Goal: Transaction & Acquisition: Book appointment/travel/reservation

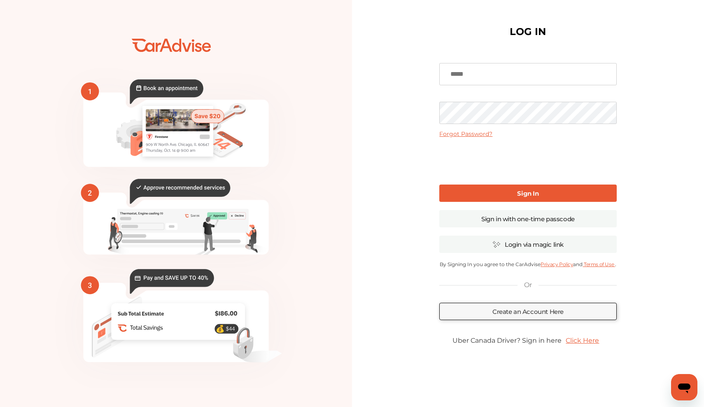
type input "**********"
click at [479, 190] on link "Sign In" at bounding box center [528, 193] width 177 height 17
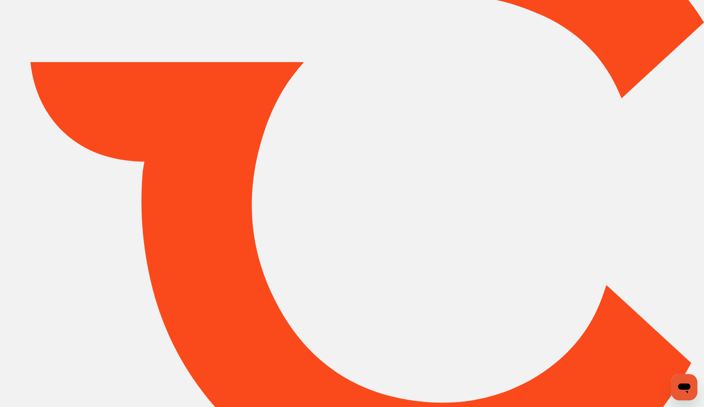
type input "*******"
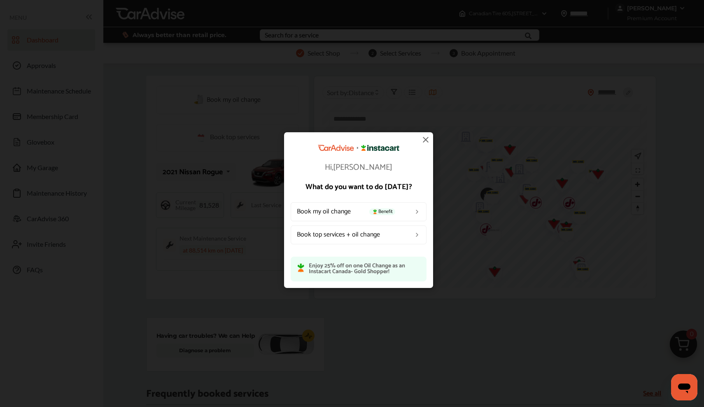
click at [426, 140] on img at bounding box center [426, 140] width 10 height 10
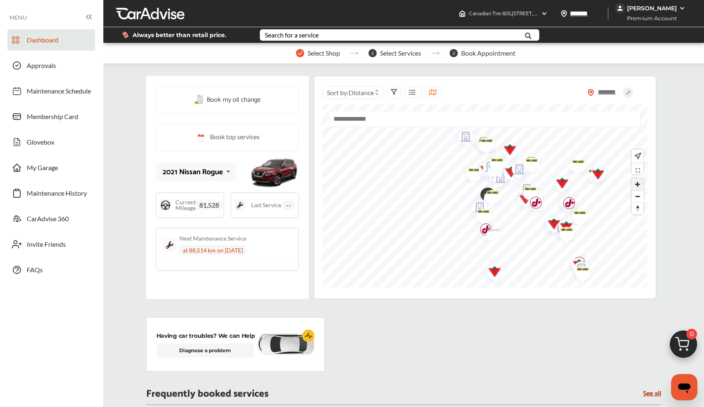
click at [638, 185] on span "Zoom in" at bounding box center [638, 184] width 12 height 12
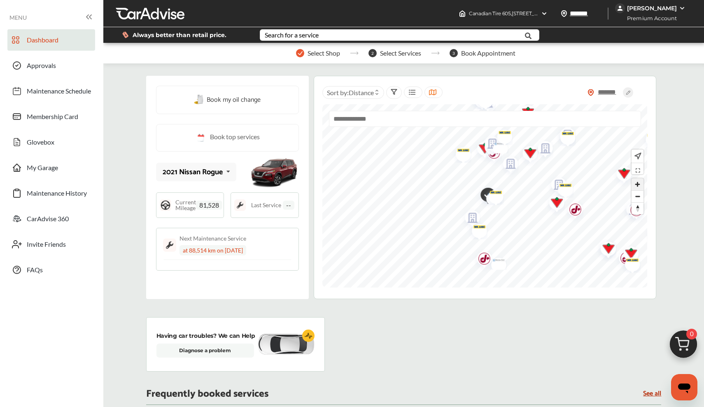
click at [638, 185] on span "Zoom in" at bounding box center [638, 184] width 12 height 12
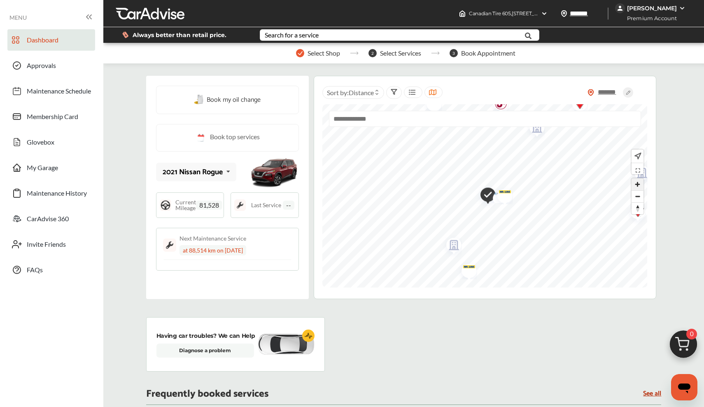
click at [638, 185] on span "Zoom in" at bounding box center [638, 184] width 12 height 12
click at [637, 183] on span "Zoom in" at bounding box center [638, 184] width 12 height 12
click at [444, 168] on img "Map marker" at bounding box center [437, 164] width 22 height 16
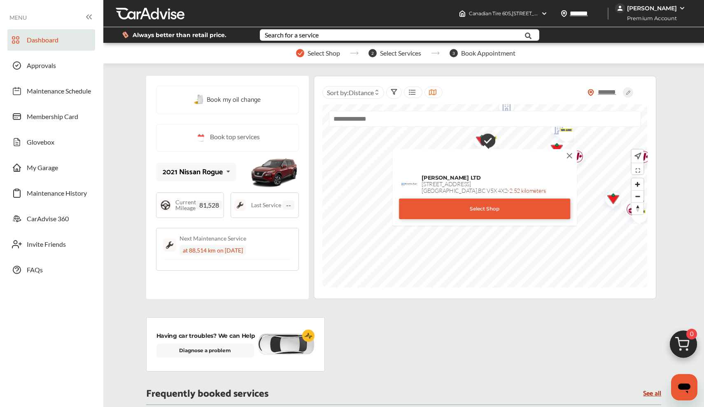
click at [569, 154] on img at bounding box center [569, 155] width 9 height 9
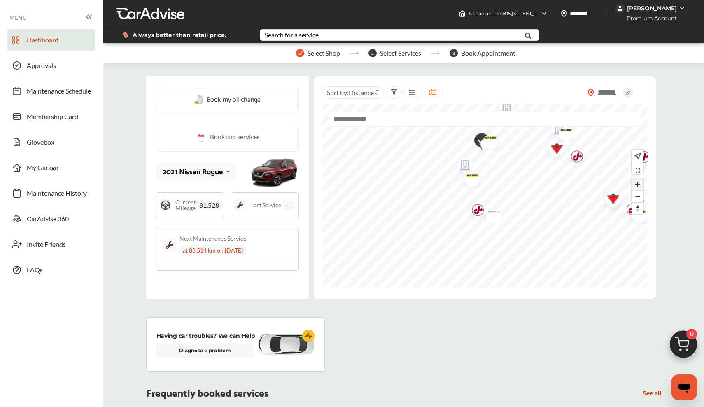
click at [641, 185] on span "Zoom in" at bounding box center [638, 184] width 12 height 12
click at [637, 185] on span "Zoom in" at bounding box center [638, 184] width 12 height 12
click at [436, 179] on img "Map marker" at bounding box center [429, 178] width 21 height 25
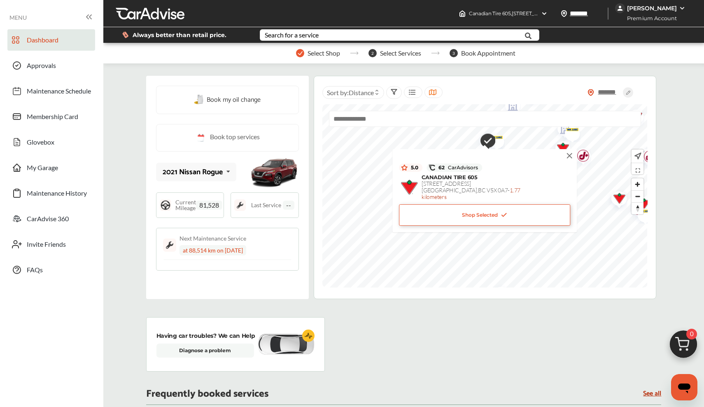
click at [571, 153] on img at bounding box center [569, 155] width 9 height 9
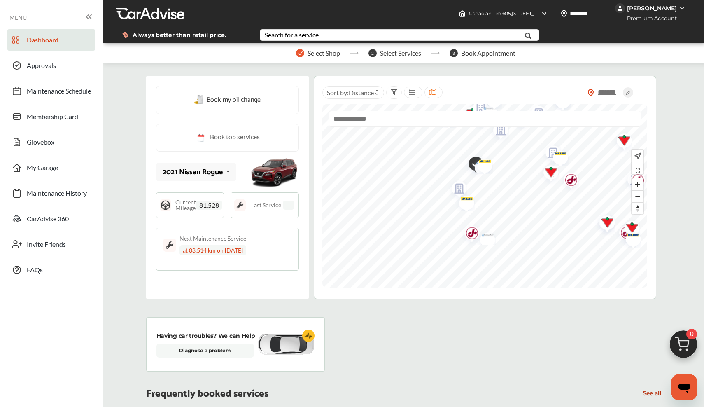
click at [489, 166] on img "Map marker" at bounding box center [482, 164] width 22 height 20
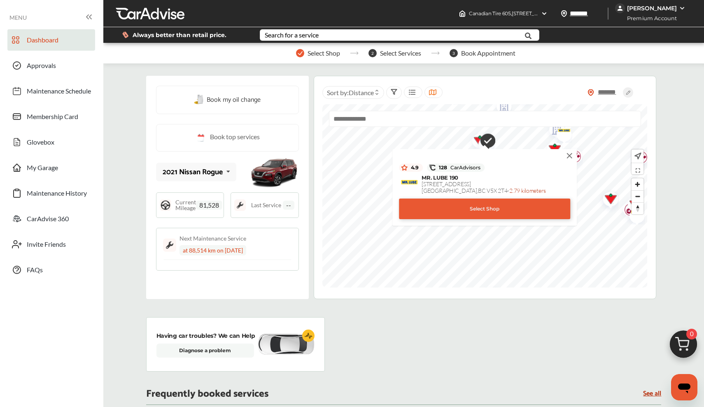
click at [572, 154] on img at bounding box center [569, 155] width 9 height 9
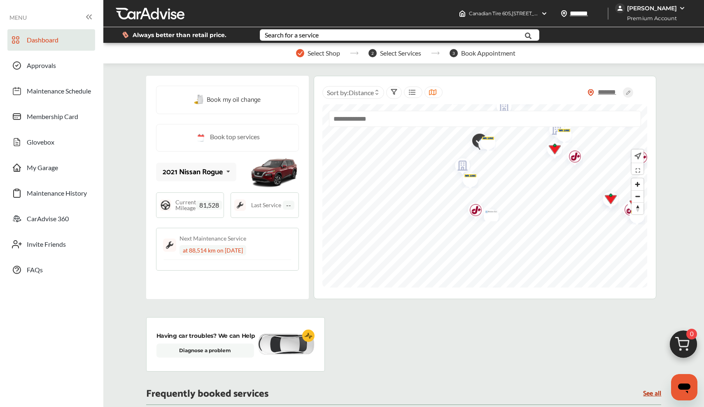
click at [556, 342] on div "Having car troubles? We can Help Diagnose a problem" at bounding box center [404, 344] width 516 height 54
click at [500, 365] on div "Having car troubles? We can Help Diagnose a problem" at bounding box center [404, 344] width 516 height 54
click at [679, 8] on img at bounding box center [682, 8] width 7 height 7
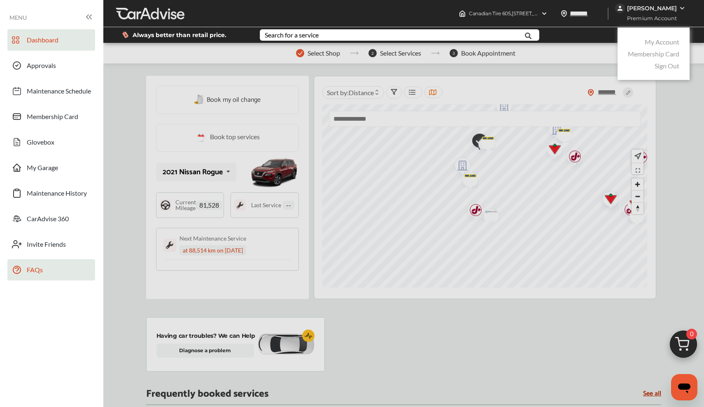
click at [49, 279] on link "FAQs" at bounding box center [51, 269] width 88 height 21
click at [528, 331] on div at bounding box center [352, 224] width 704 height 448
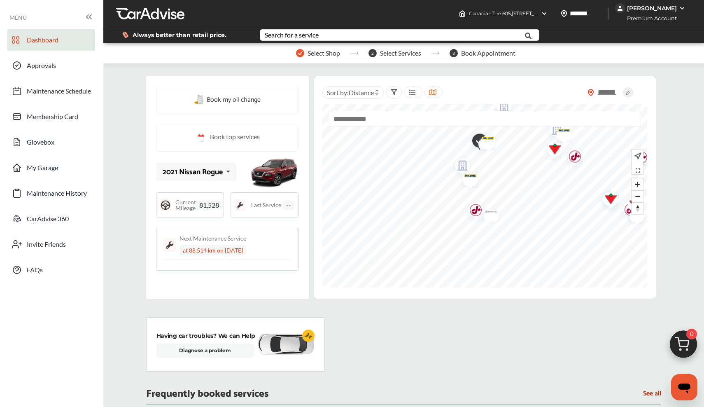
click at [207, 100] on div "Book my oil change" at bounding box center [227, 99] width 67 height 11
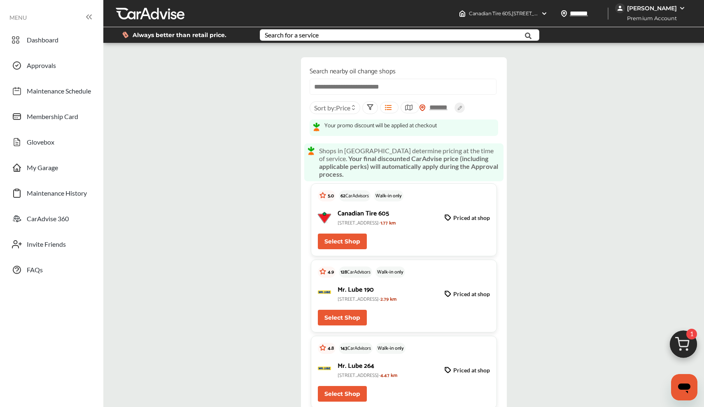
click at [683, 344] on img at bounding box center [684, 347] width 40 height 40
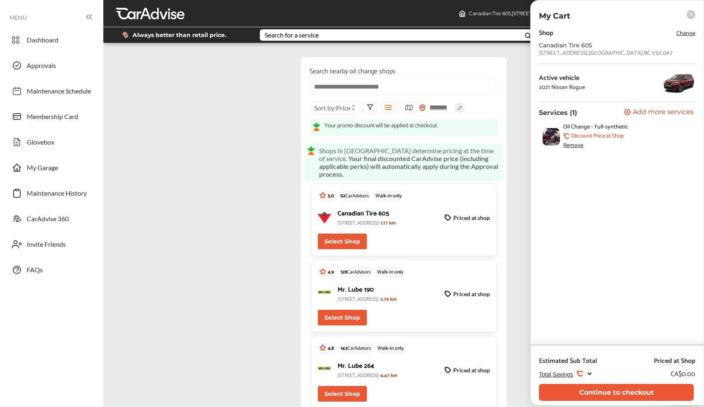
click at [574, 146] on div "Remove" at bounding box center [574, 146] width 20 height 7
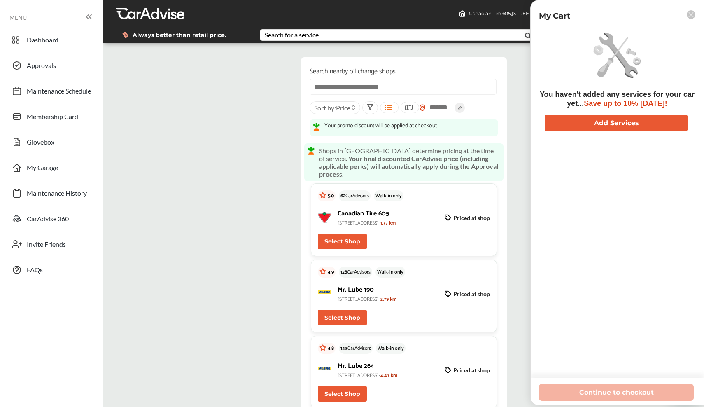
click at [693, 13] on icon at bounding box center [691, 14] width 5 height 5
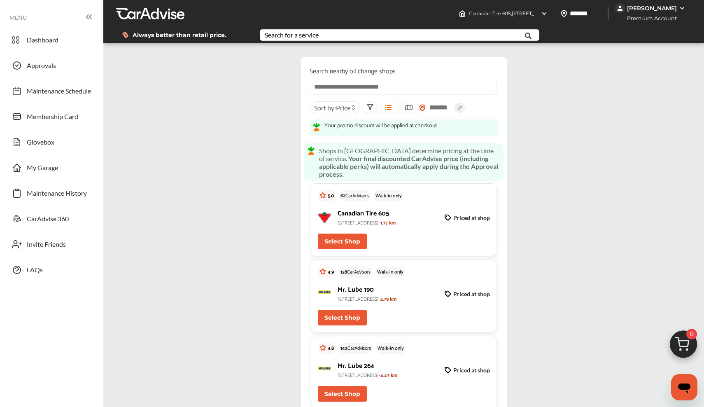
click at [679, 7] on img at bounding box center [682, 8] width 7 height 7
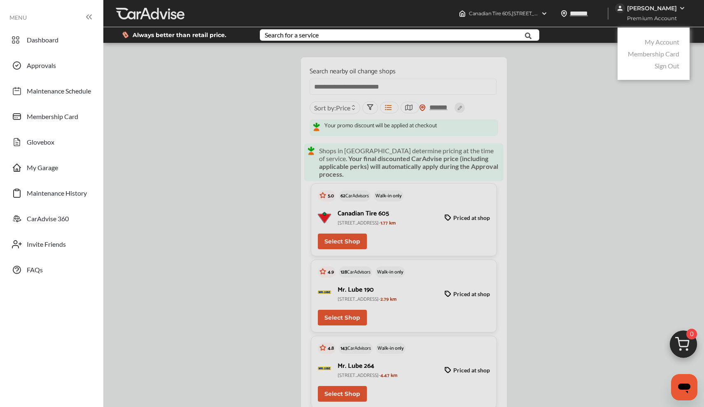
click at [672, 63] on link "Sign Out" at bounding box center [667, 66] width 25 height 8
